Goal: Information Seeking & Learning: Understand process/instructions

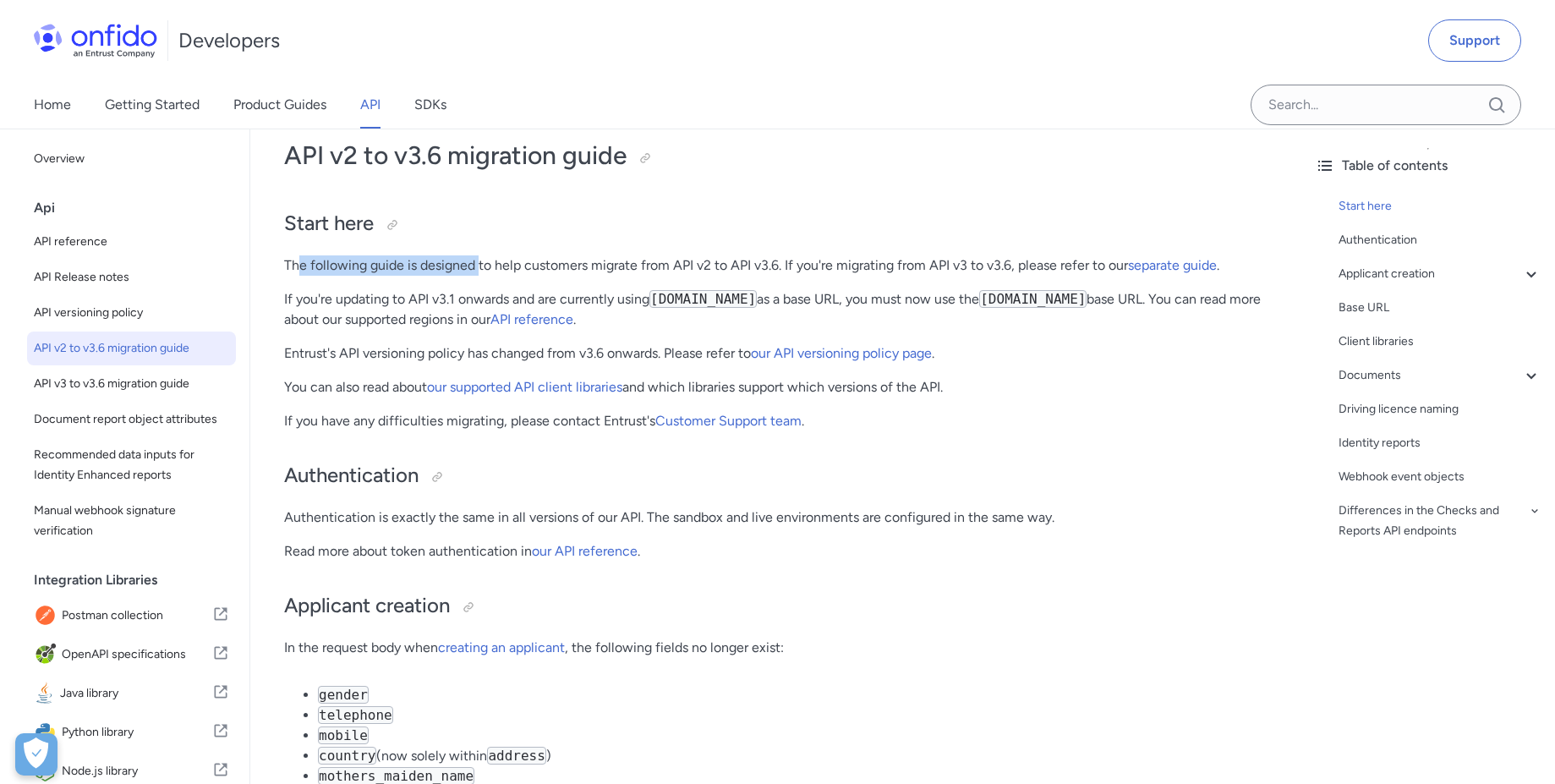
drag, startPoint x: 302, startPoint y: 261, endPoint x: 480, endPoint y: 271, distance: 178.3
click at [480, 271] on p "The following guide is designed to help customers migrate from API v2 to API v3…" at bounding box center [776, 266] width 983 height 21
drag, startPoint x: 759, startPoint y: 264, endPoint x: 938, endPoint y: 269, distance: 179.1
click at [938, 269] on p "The following guide is designed to help customers migrate from API v2 to API v3…" at bounding box center [776, 266] width 983 height 21
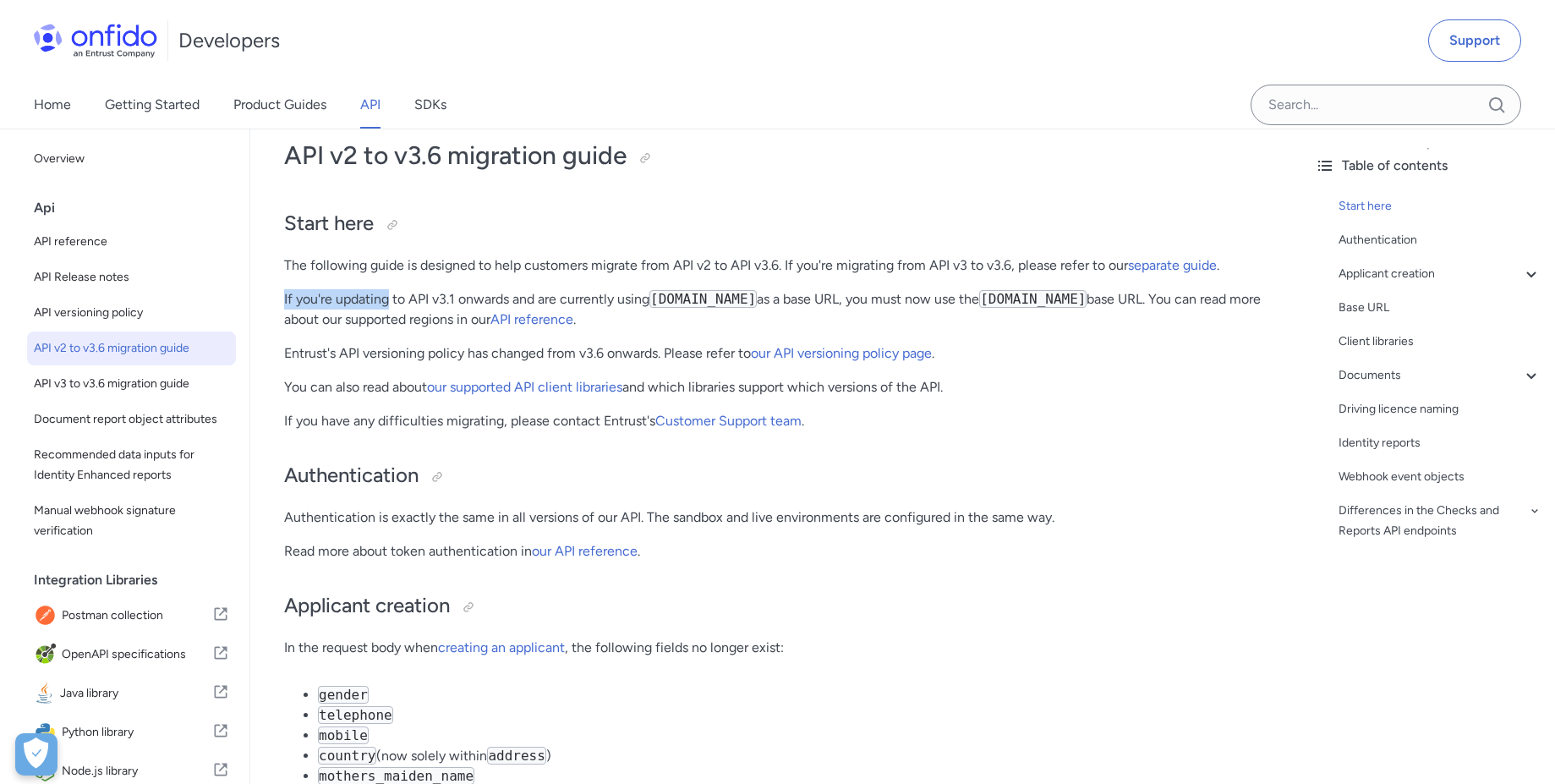
drag, startPoint x: 284, startPoint y: 298, endPoint x: 388, endPoint y: 298, distance: 104.0
click at [530, 294] on p "If you're updating to API v3.1 onwards and are currently using api.onfido.com a…" at bounding box center [776, 309] width 983 height 40
drag, startPoint x: 541, startPoint y: 293, endPoint x: 652, endPoint y: 292, distance: 111.0
click at [652, 292] on p "If you're updating to API v3.1 onwards and are currently using api.onfido.com a…" at bounding box center [776, 309] width 983 height 40
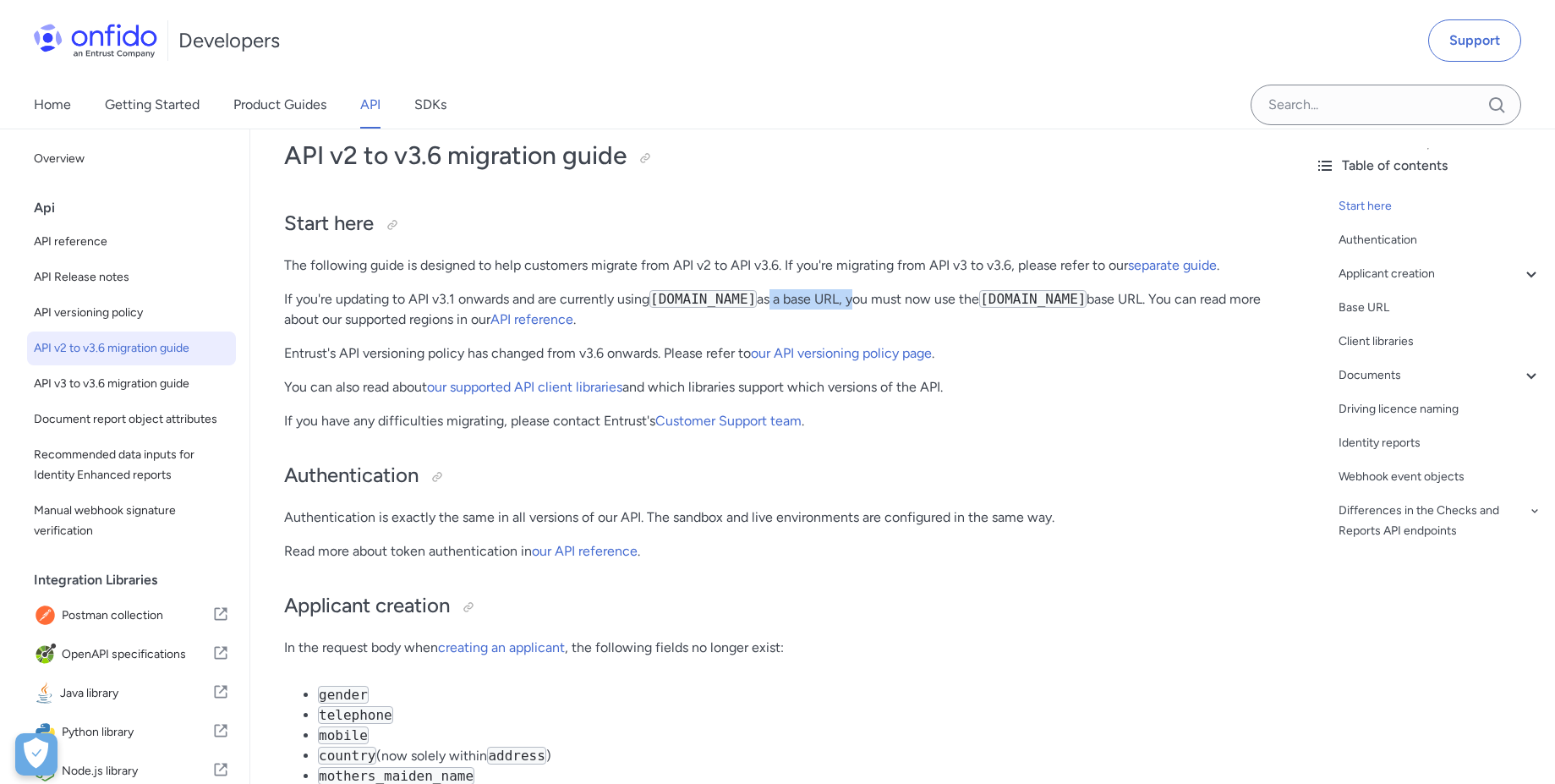
drag, startPoint x: 784, startPoint y: 300, endPoint x: 867, endPoint y: 294, distance: 83.2
click at [867, 294] on p "If you're updating to API v3.1 onwards and are currently using api.onfido.com a…" at bounding box center [776, 309] width 983 height 40
drag, startPoint x: 914, startPoint y: 294, endPoint x: 979, endPoint y: 295, distance: 65.0
click at [979, 295] on p "If you're updating to API v3.1 onwards and are currently using api.onfido.com a…" at bounding box center [776, 309] width 983 height 40
drag, startPoint x: 322, startPoint y: 355, endPoint x: 539, endPoint y: 355, distance: 217.0
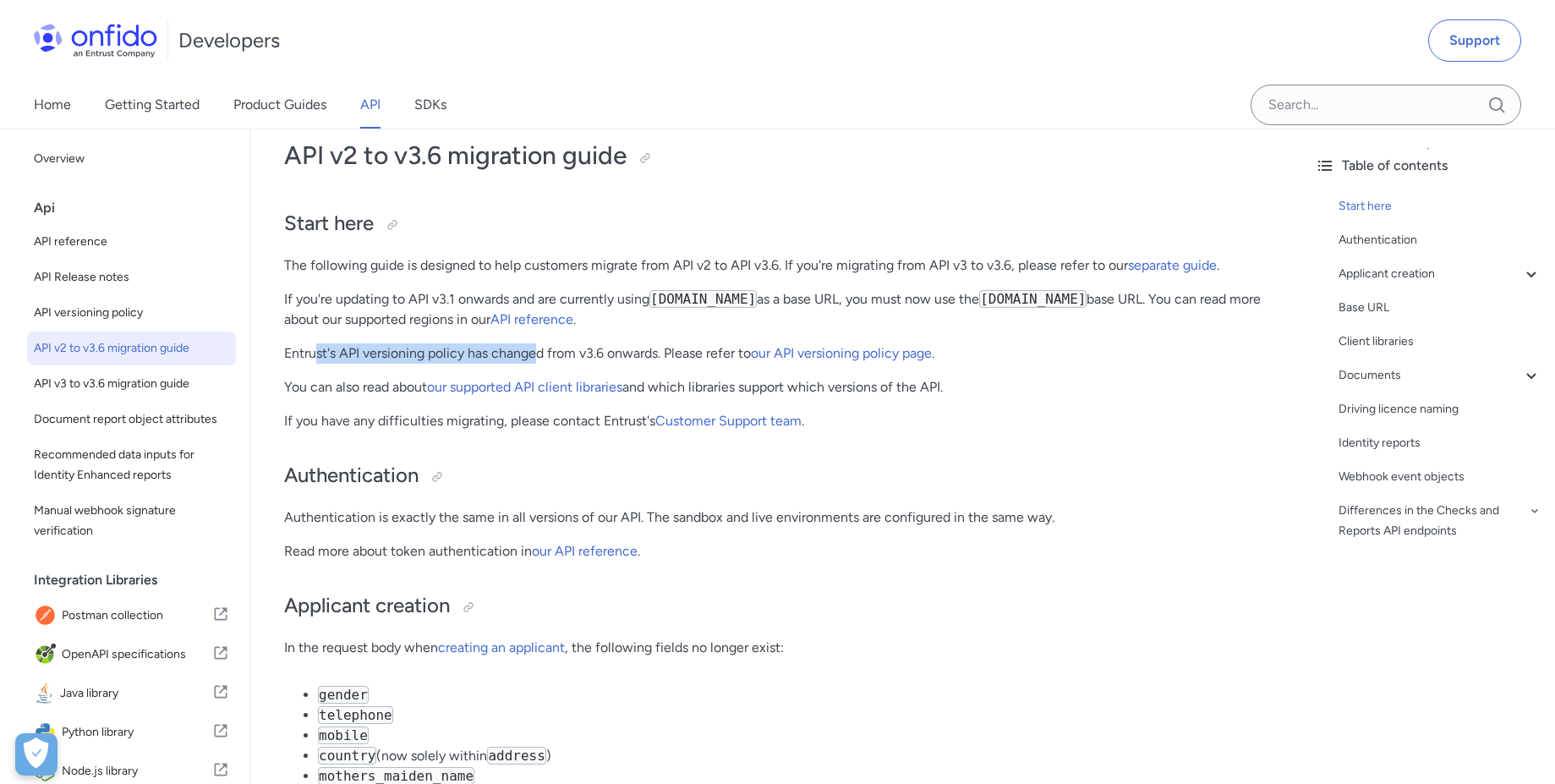
click at [539, 355] on p "Entrust's API versioning policy has changed from v3.6 onwards. Please refer to …" at bounding box center [776, 354] width 983 height 21
click at [487, 417] on p "If you have any difficulties migrating, please contact Entrust's Customer Suppo…" at bounding box center [776, 421] width 983 height 21
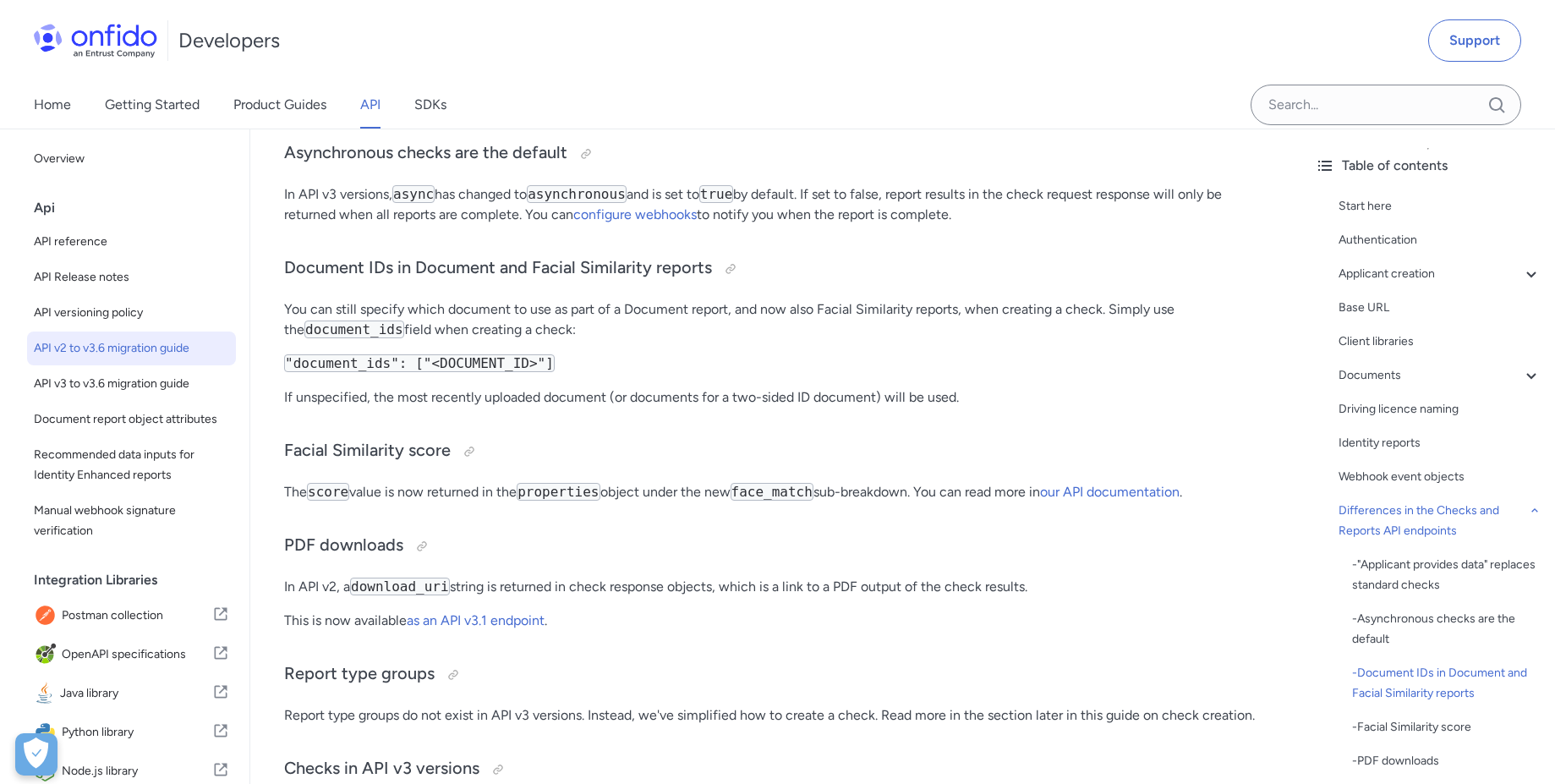
scroll to position [3622, 0]
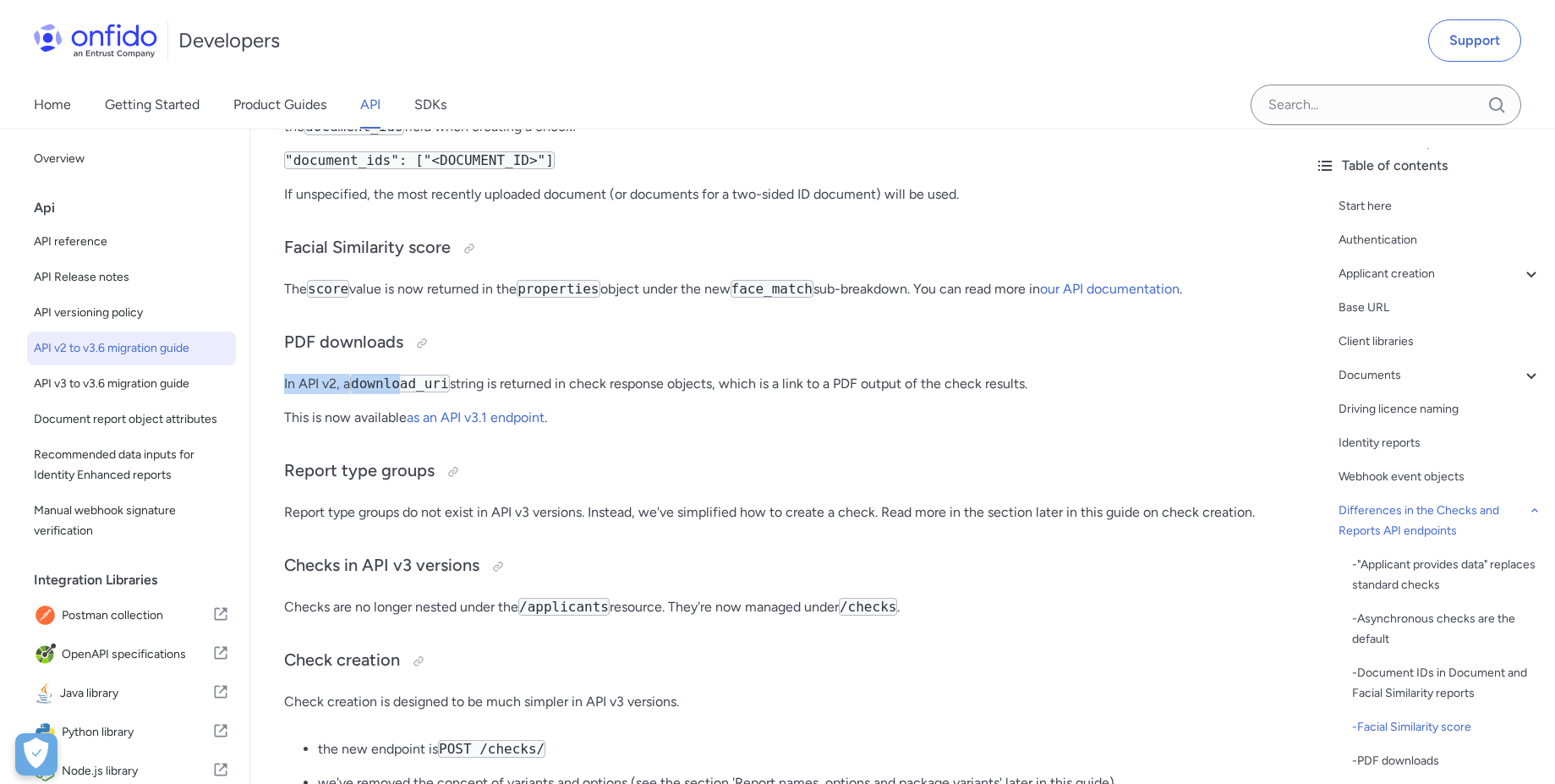
drag, startPoint x: 300, startPoint y: 409, endPoint x: 405, endPoint y: 414, distance: 105.1
drag, startPoint x: 501, startPoint y: 416, endPoint x: 644, endPoint y: 397, distance: 144.3
click at [681, 394] on p "In API v2, a download_uri string is returned in check response objects, which i…" at bounding box center [776, 384] width 983 height 21
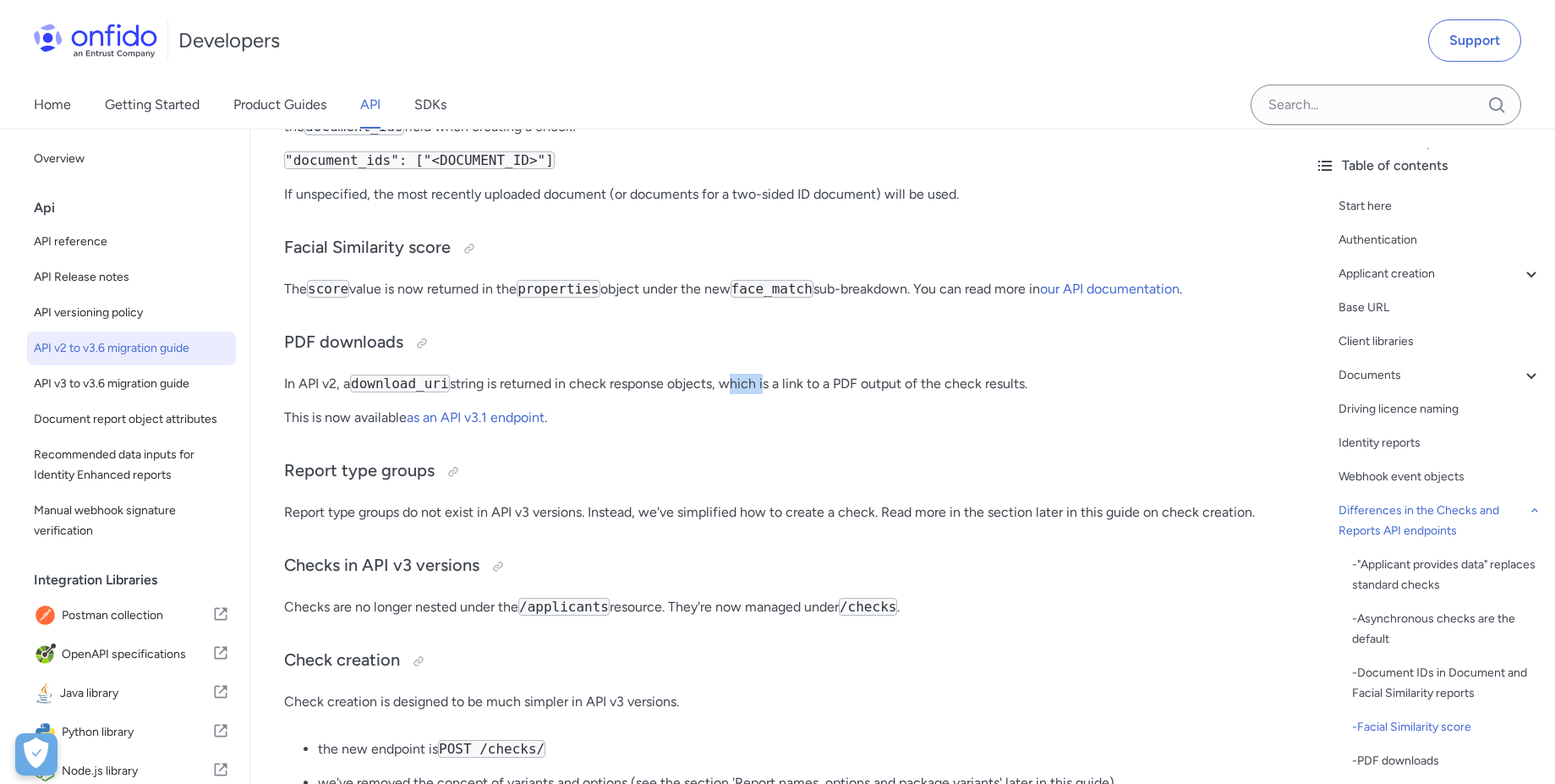
drag, startPoint x: 734, startPoint y: 407, endPoint x: 775, endPoint y: 408, distance: 41.0
click at [766, 394] on p "In API v2, a download_uri string is returned in check response objects, which i…" at bounding box center [776, 384] width 983 height 21
drag, startPoint x: 775, startPoint y: 408, endPoint x: 807, endPoint y: 410, distance: 32.1
click at [807, 394] on p "In API v2, a download_uri string is returned in check response objects, which i…" at bounding box center [776, 384] width 983 height 21
click at [791, 428] on p "This is now available as an API v3.1 endpoint ." at bounding box center [776, 417] width 983 height 21
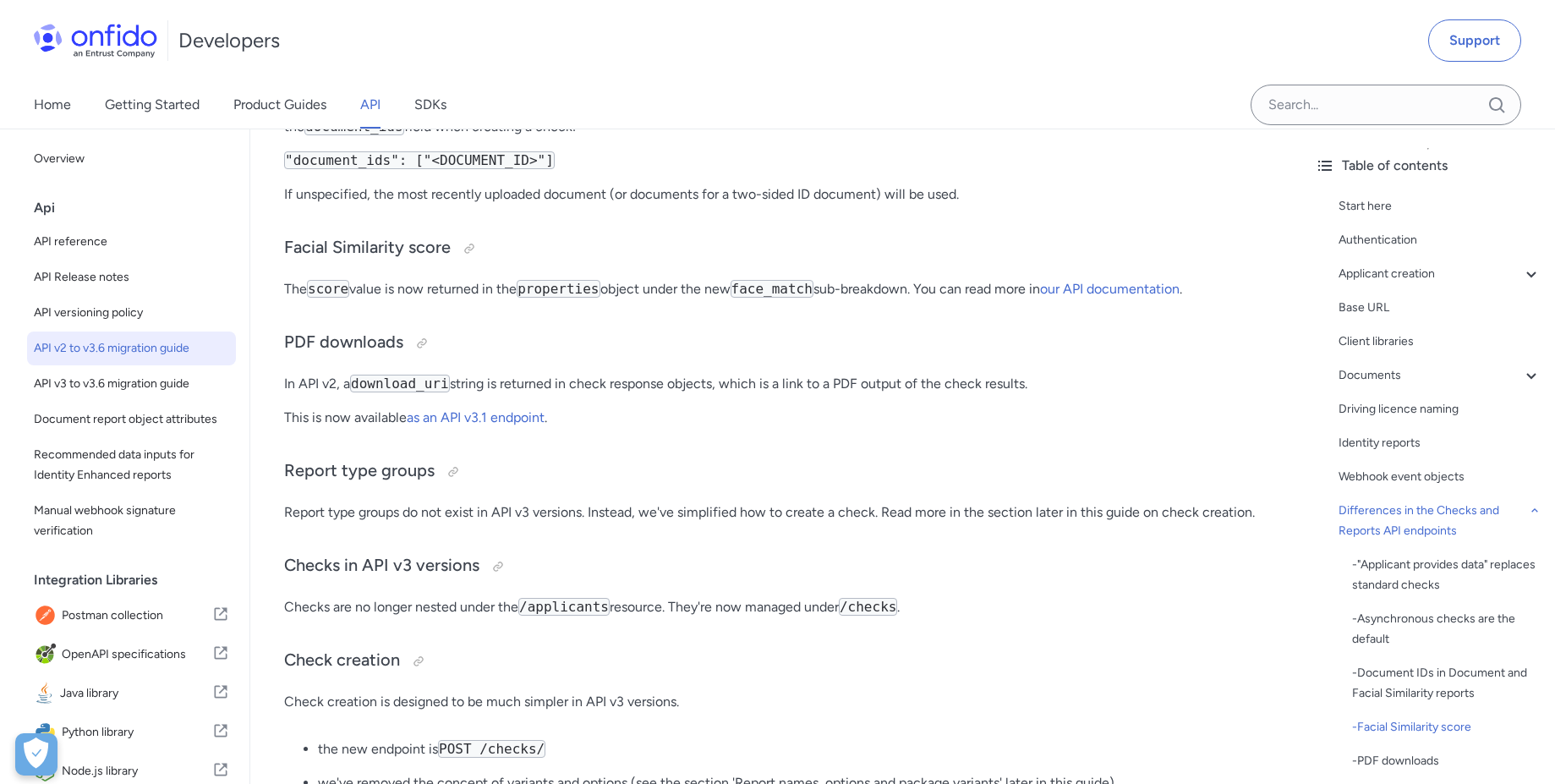
click at [791, 428] on p "This is now available as an API v3.1 endpoint ." at bounding box center [776, 417] width 983 height 21
drag, startPoint x: 464, startPoint y: 411, endPoint x: 718, endPoint y: 411, distance: 254.0
click at [718, 394] on p "In API v2, a download_uri string is returned in check response objects, which i…" at bounding box center [776, 384] width 983 height 21
drag, startPoint x: 757, startPoint y: 410, endPoint x: 828, endPoint y: 407, distance: 71.1
click at [828, 394] on p "In API v2, a download_uri string is returned in check response objects, which i…" at bounding box center [776, 384] width 983 height 21
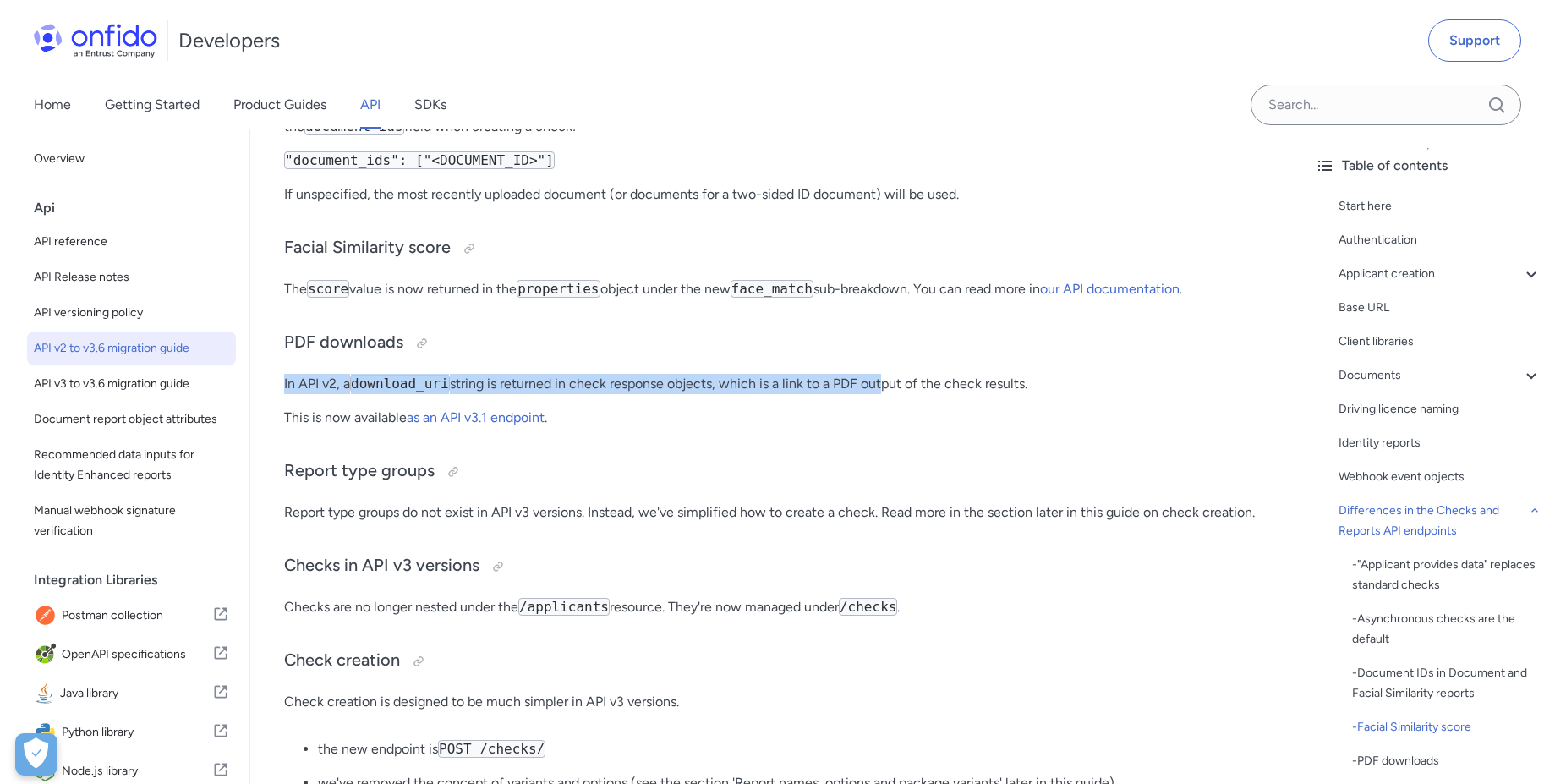
drag, startPoint x: 937, startPoint y: 402, endPoint x: 1039, endPoint y: 393, distance: 102.4
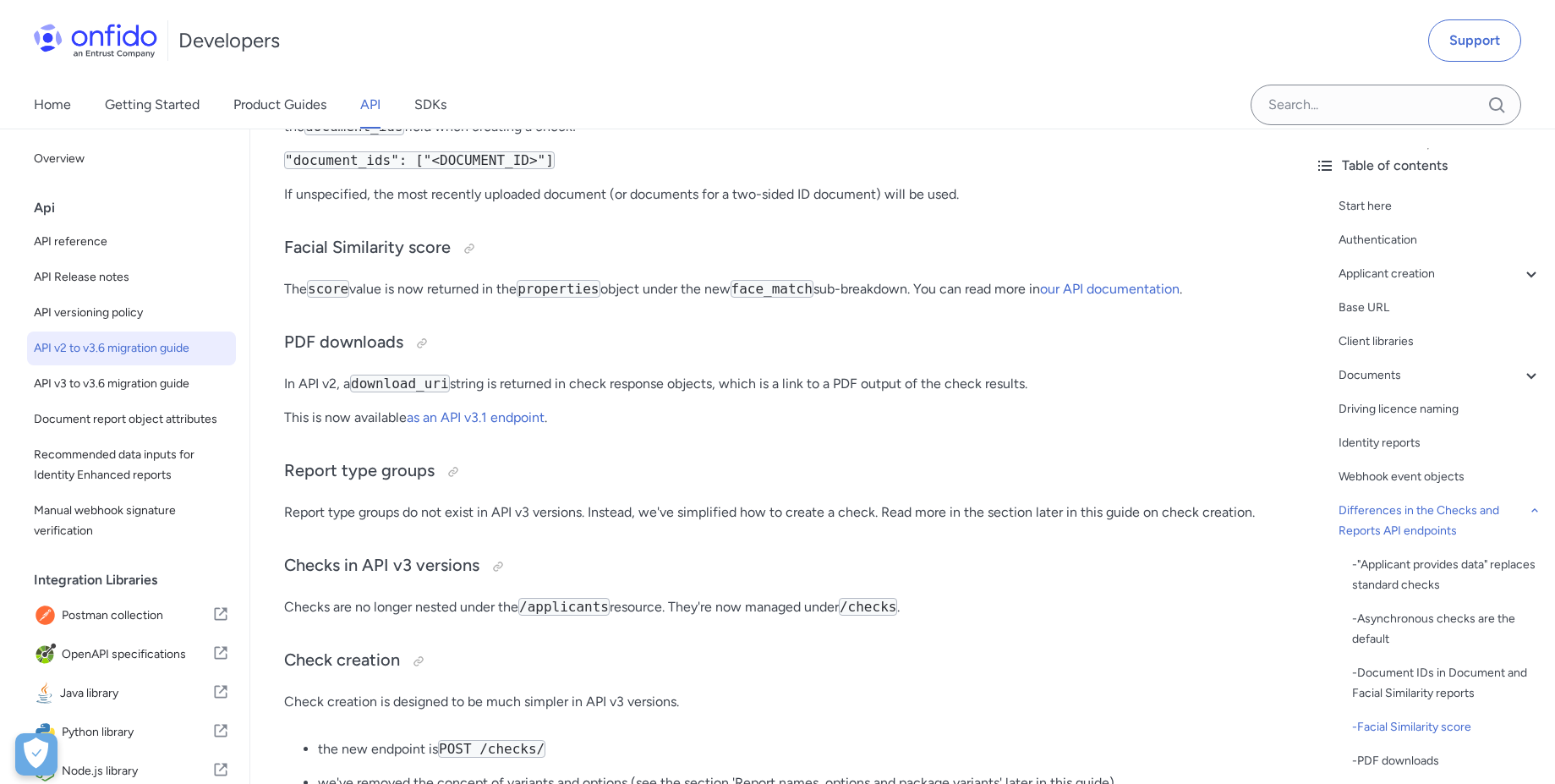
click at [1015, 394] on p "In API v2, a download_uri string is returned in check response objects, which i…" at bounding box center [776, 384] width 983 height 21
drag, startPoint x: 288, startPoint y: 436, endPoint x: 371, endPoint y: 438, distance: 83.0
click at [371, 428] on p "This is now available as an API v3.1 endpoint ." at bounding box center [776, 417] width 983 height 21
click at [414, 486] on h3 "Report type groups" at bounding box center [776, 472] width 983 height 27
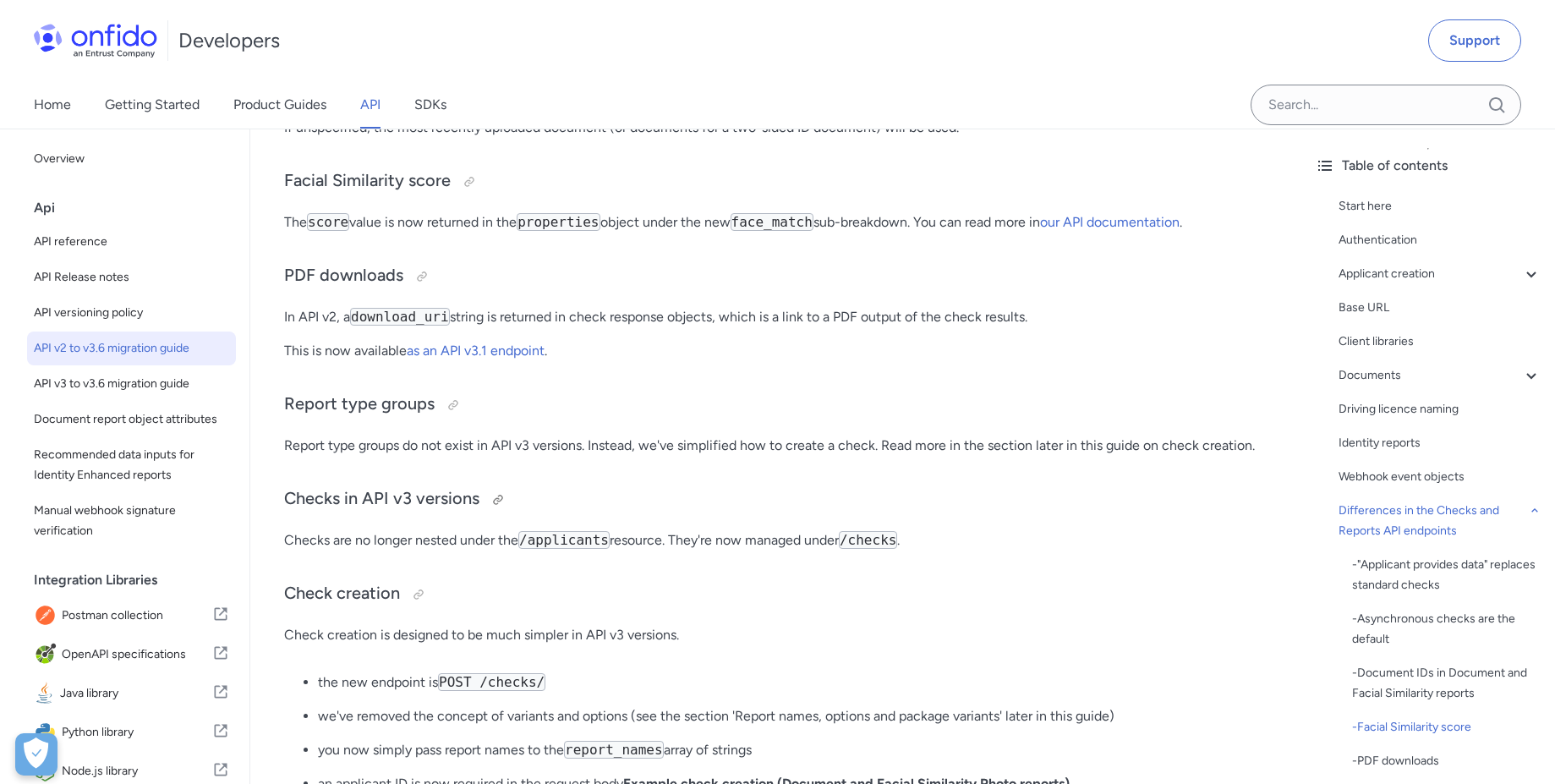
scroll to position [3723, 0]
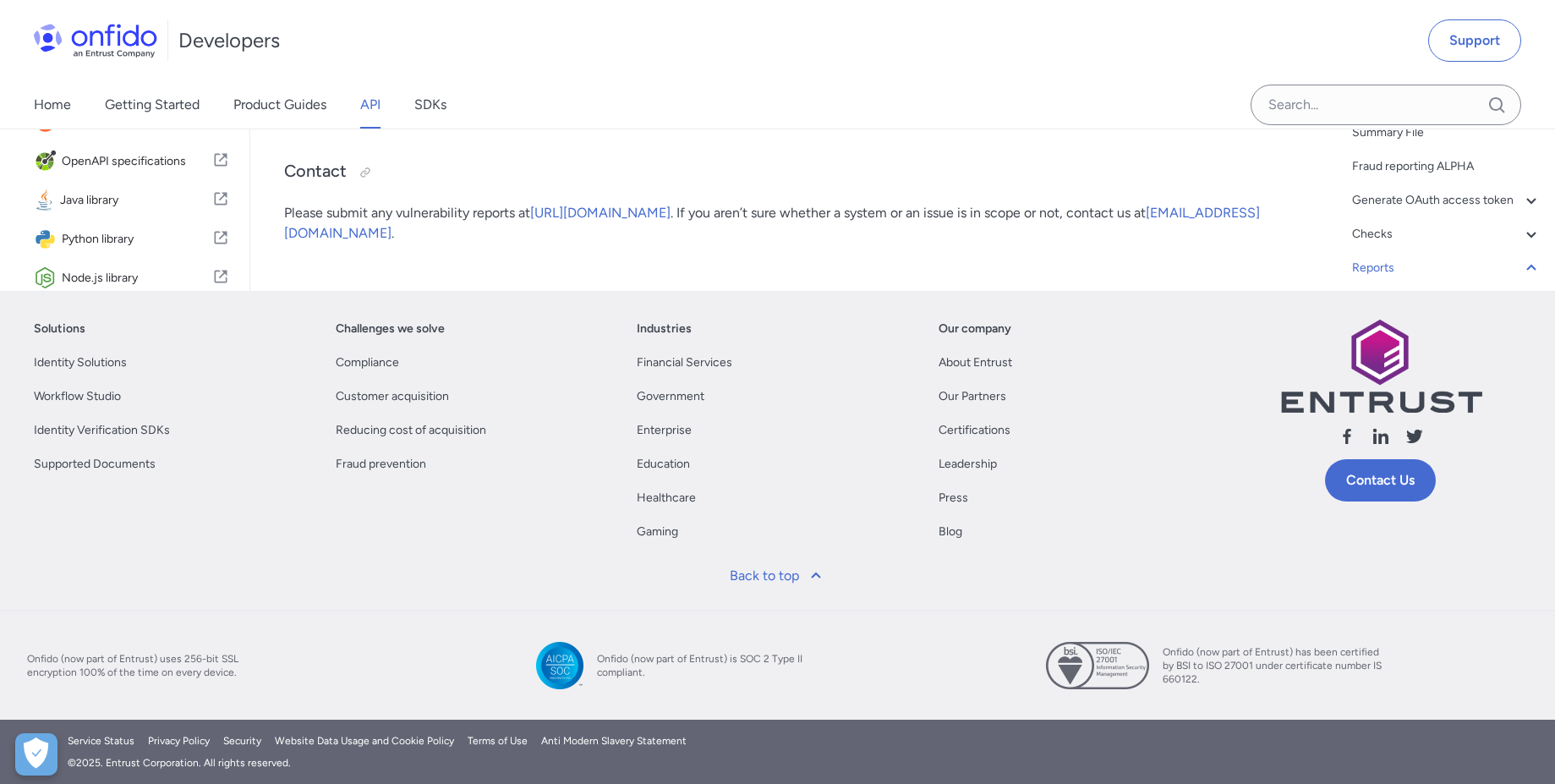
scroll to position [166219, 0]
